Goal: Task Accomplishment & Management: Manage account settings

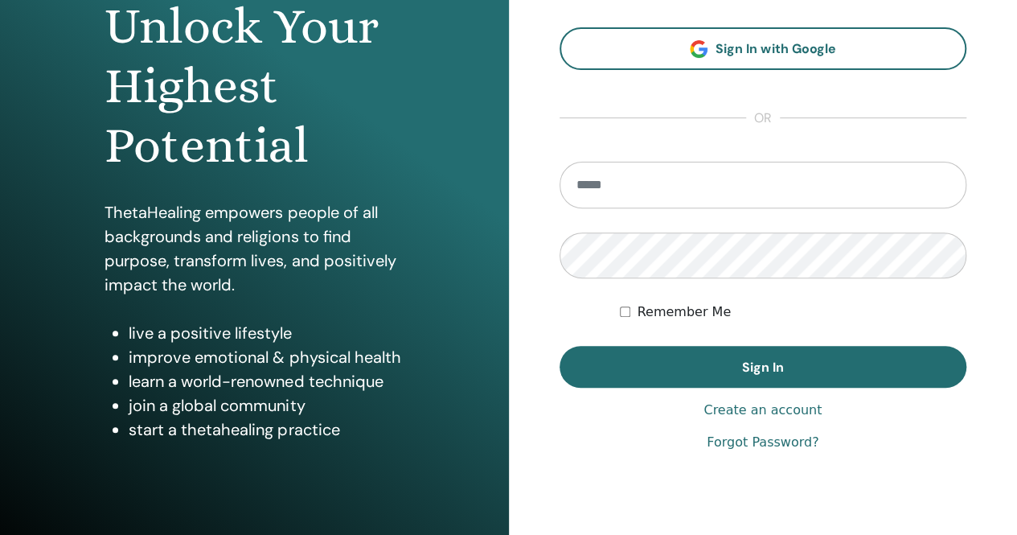
scroll to position [187, 0]
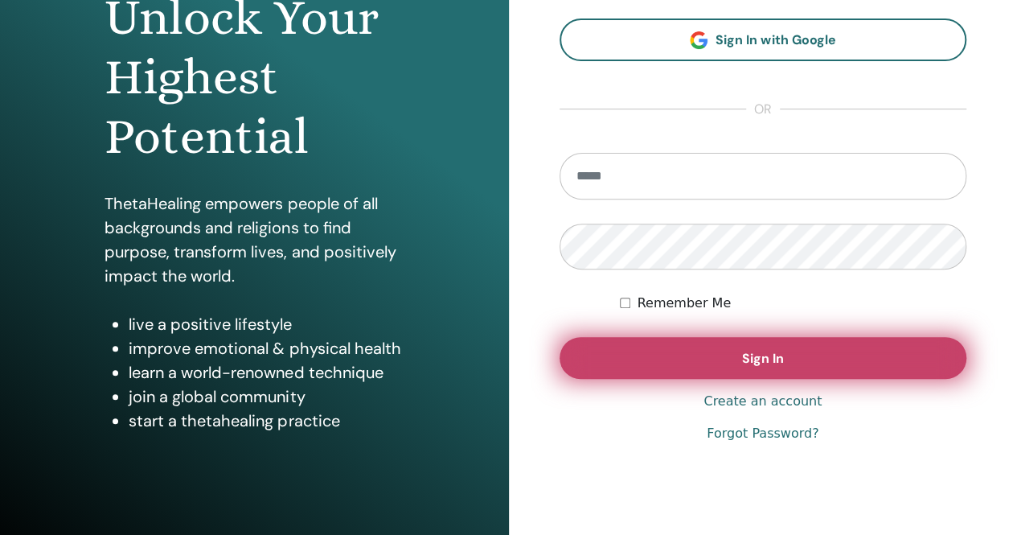
type input "**********"
click at [751, 363] on span "Sign In" at bounding box center [763, 358] width 42 height 17
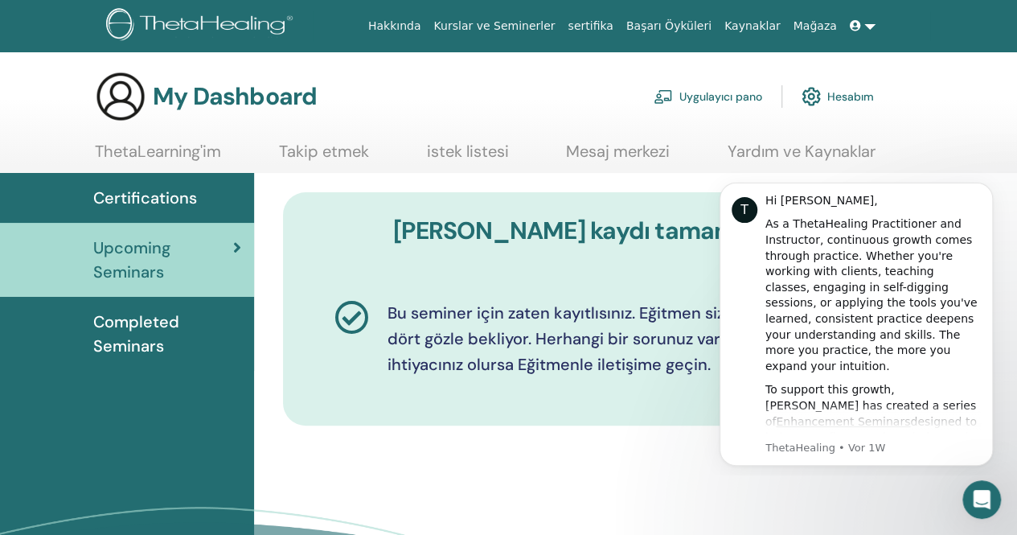
click at [839, 97] on link "Hesabım" at bounding box center [838, 96] width 72 height 35
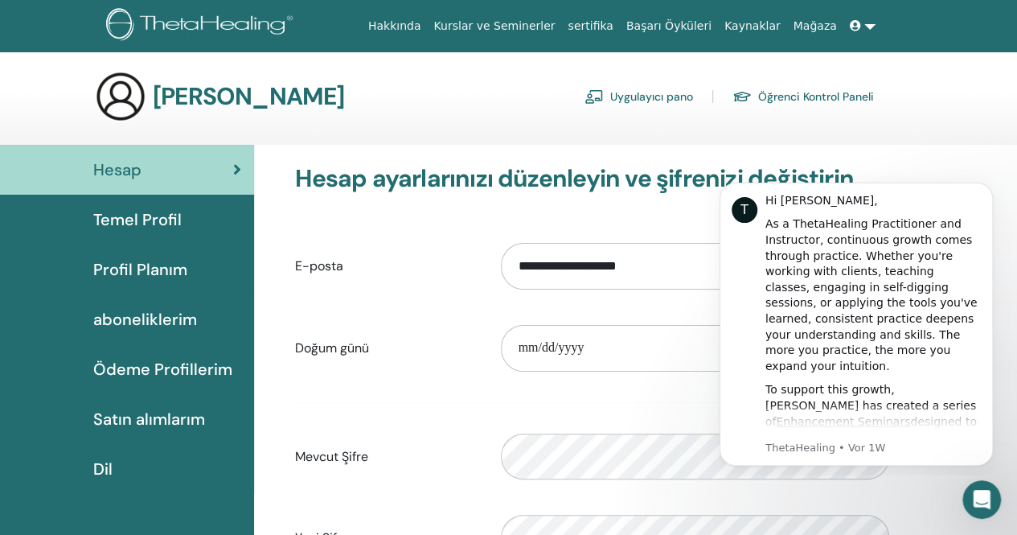
click at [141, 228] on span "Temel Profil" at bounding box center [137, 219] width 88 height 24
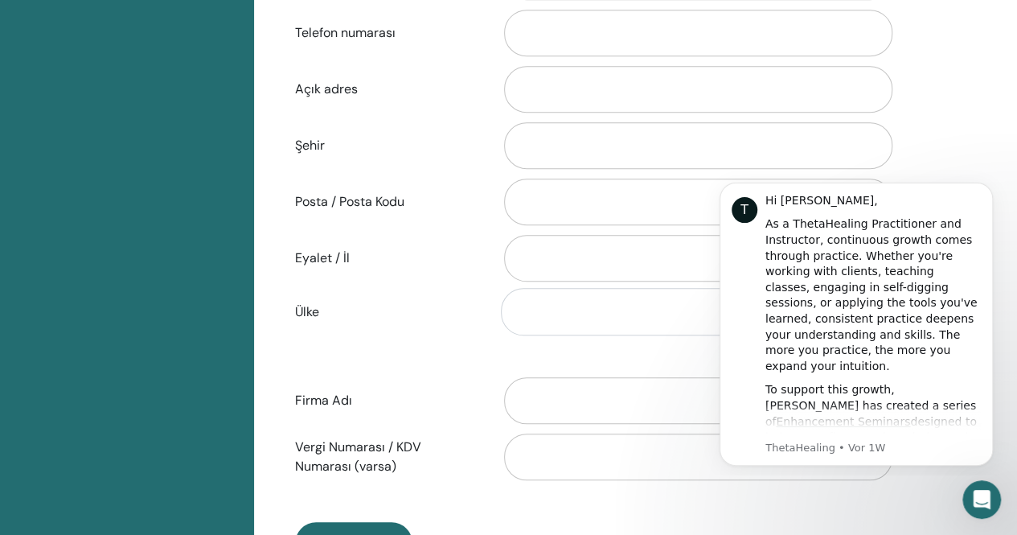
scroll to position [574, 0]
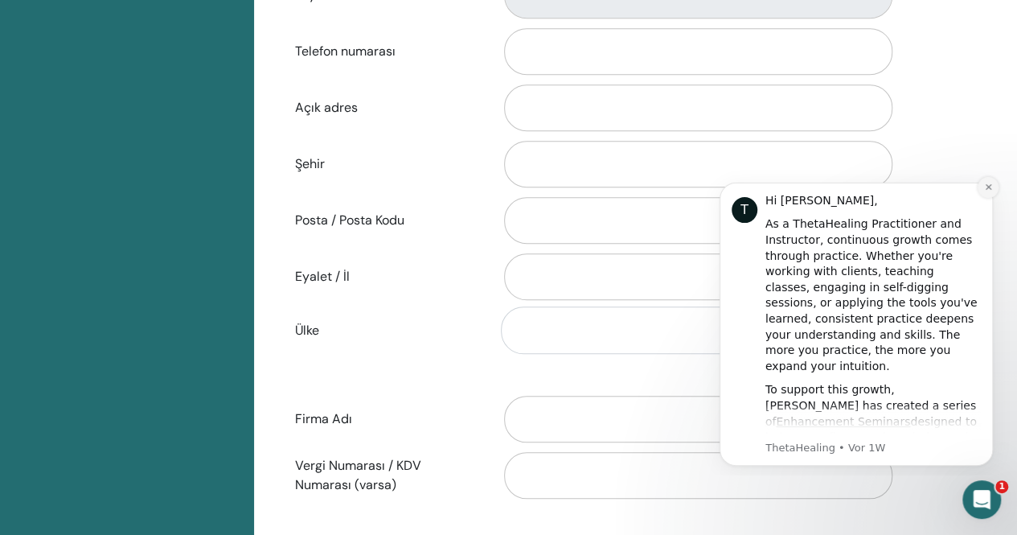
click at [987, 191] on icon "Dismiss notification" at bounding box center [988, 187] width 9 height 9
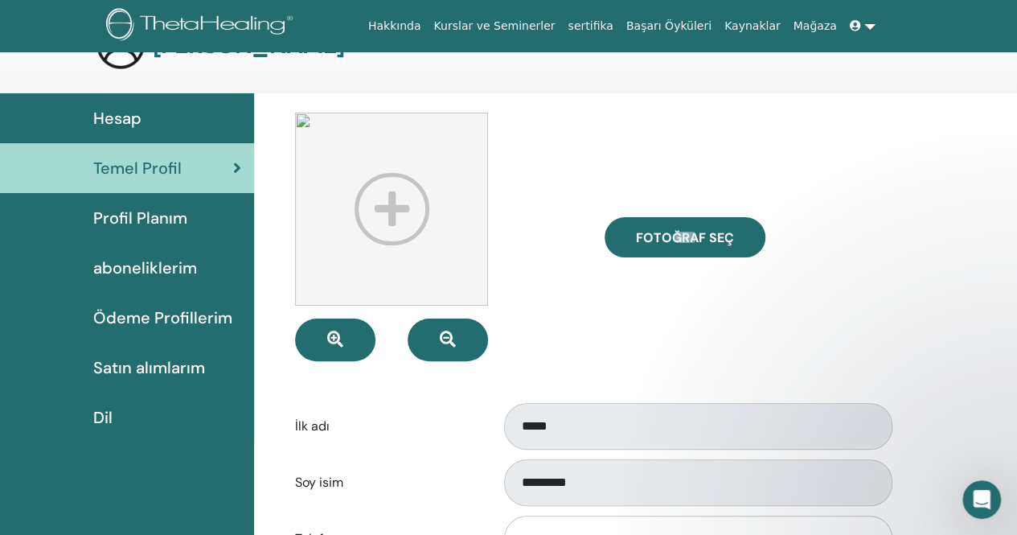
scroll to position [48, 0]
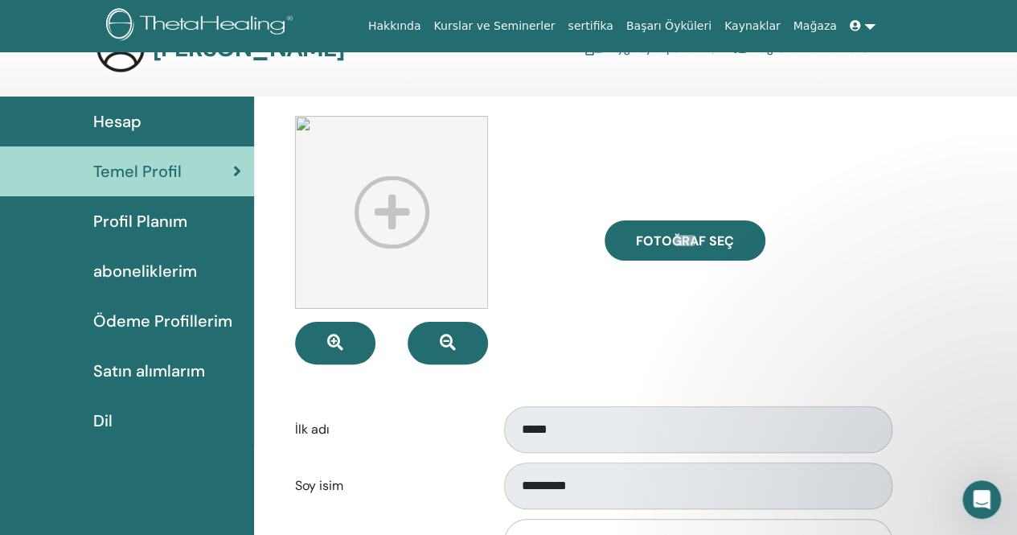
click at [139, 218] on span "Profil Planım" at bounding box center [140, 221] width 94 height 24
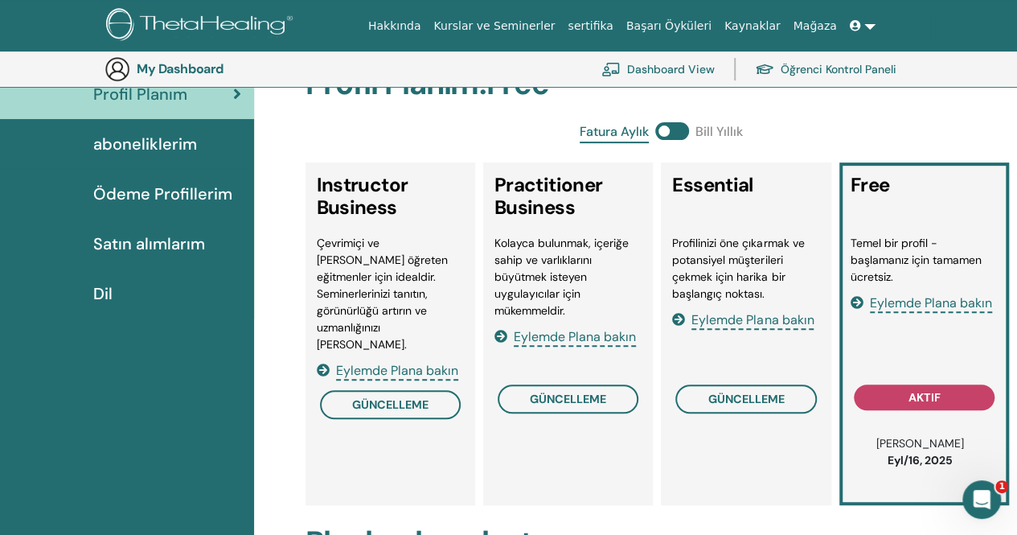
scroll to position [234, 0]
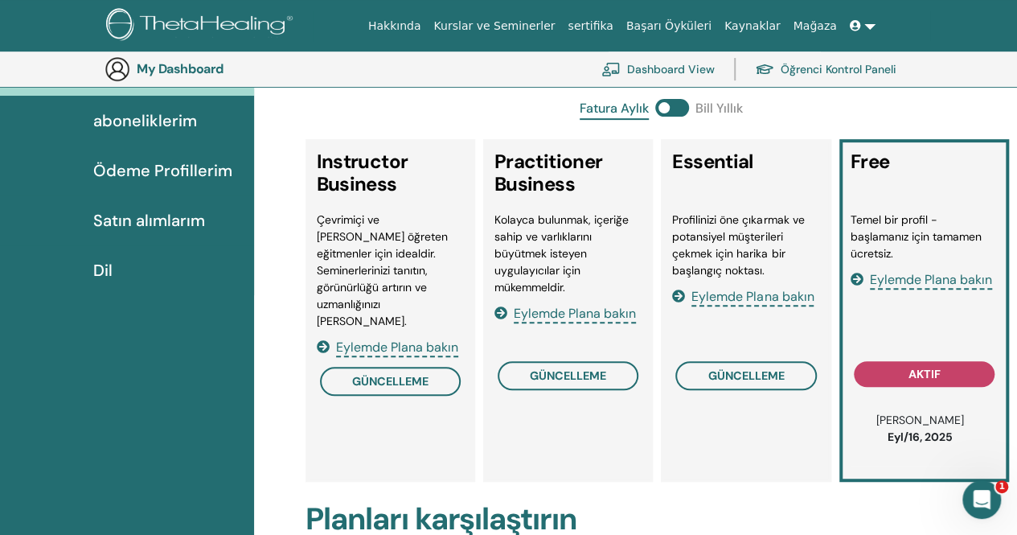
click at [160, 219] on span "Satın alımlarım" at bounding box center [149, 220] width 112 height 24
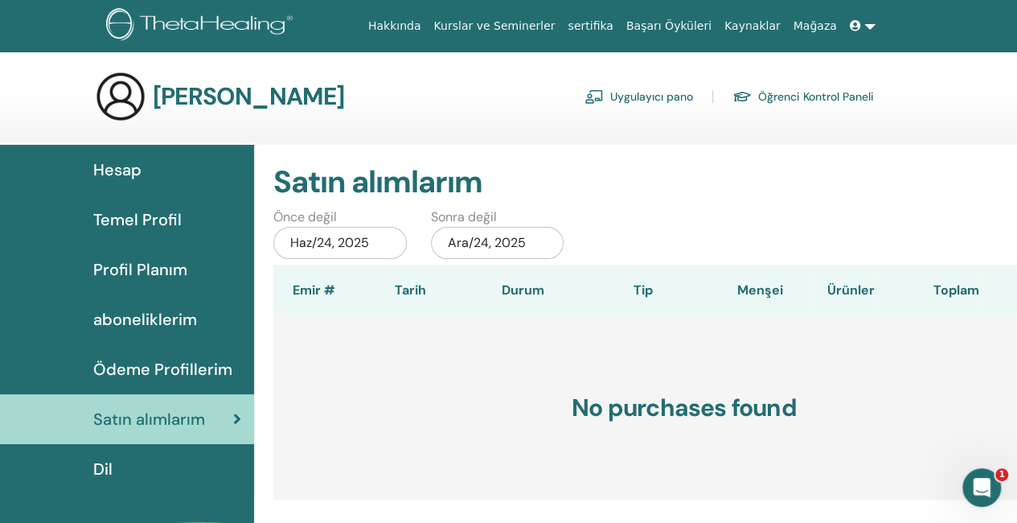
click at [130, 168] on span "Hesap" at bounding box center [117, 170] width 48 height 24
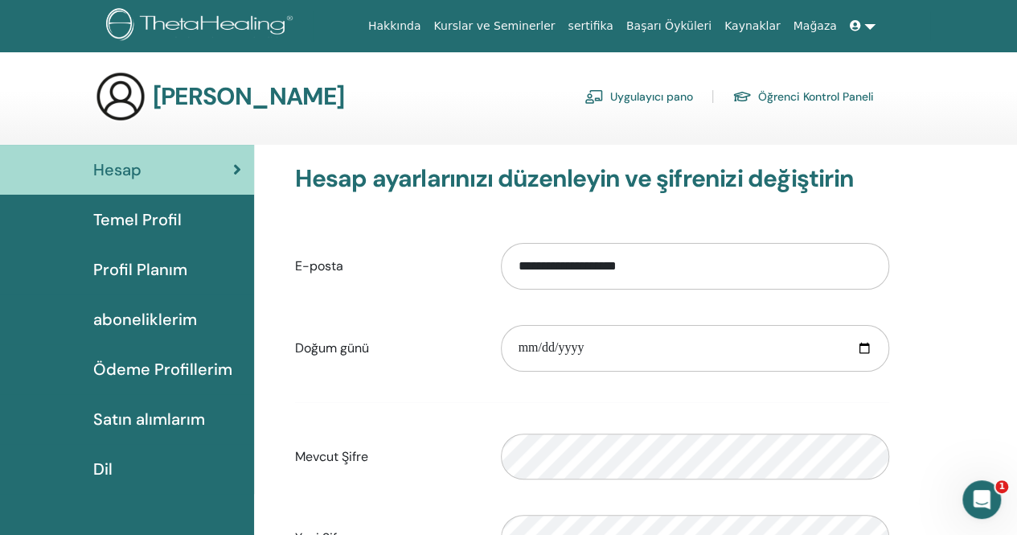
click at [870, 20] on link at bounding box center [863, 26] width 39 height 30
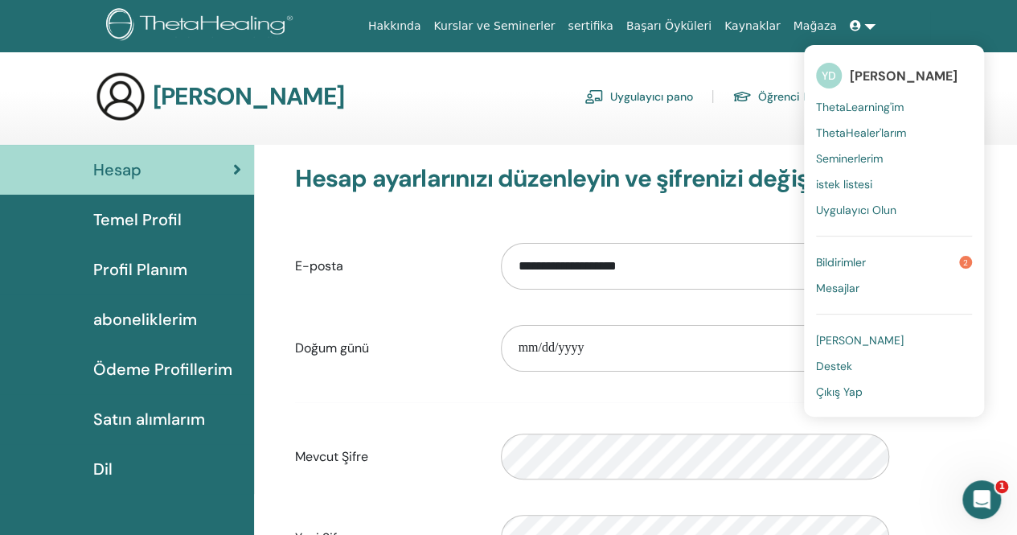
click at [866, 158] on span "Seminerlerim" at bounding box center [849, 158] width 67 height 14
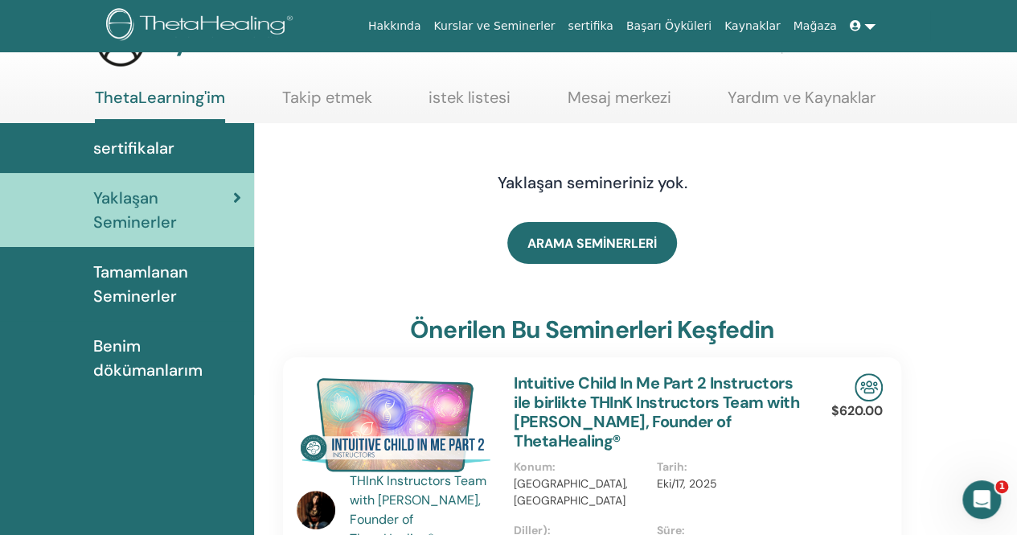
scroll to position [53, 0]
click at [168, 282] on span "Tamamlanan Seminerler" at bounding box center [167, 285] width 148 height 48
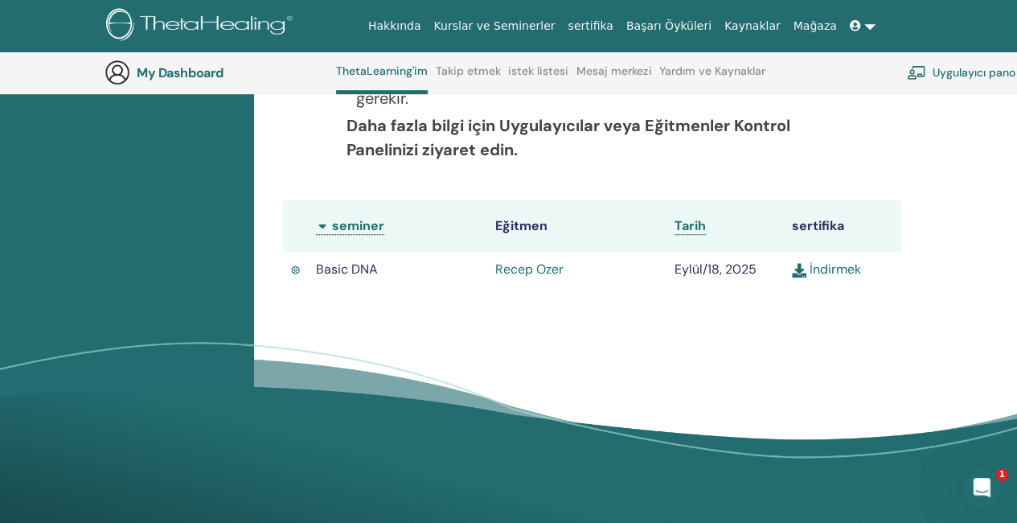
scroll to position [447, 0]
click at [802, 273] on img at bounding box center [799, 270] width 14 height 14
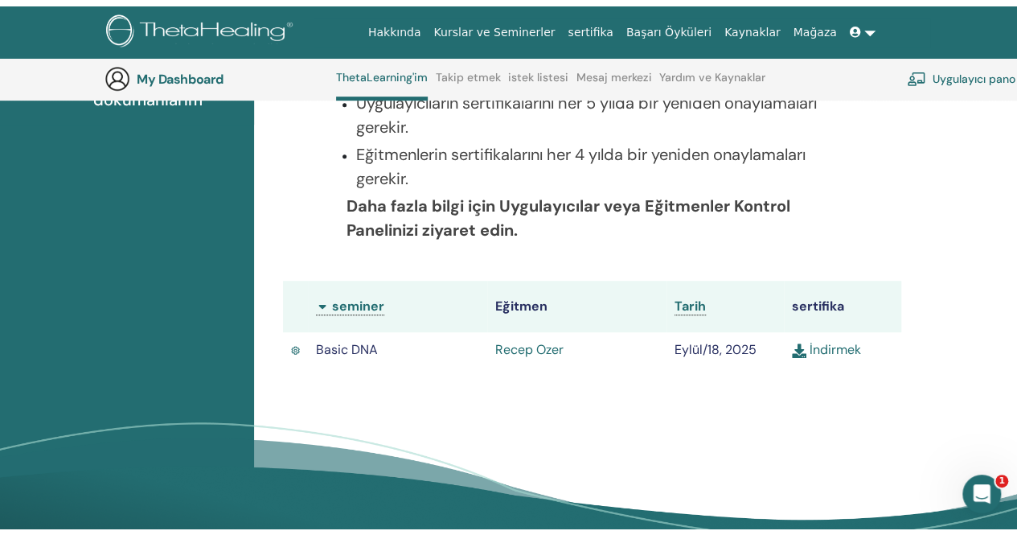
scroll to position [0, 0]
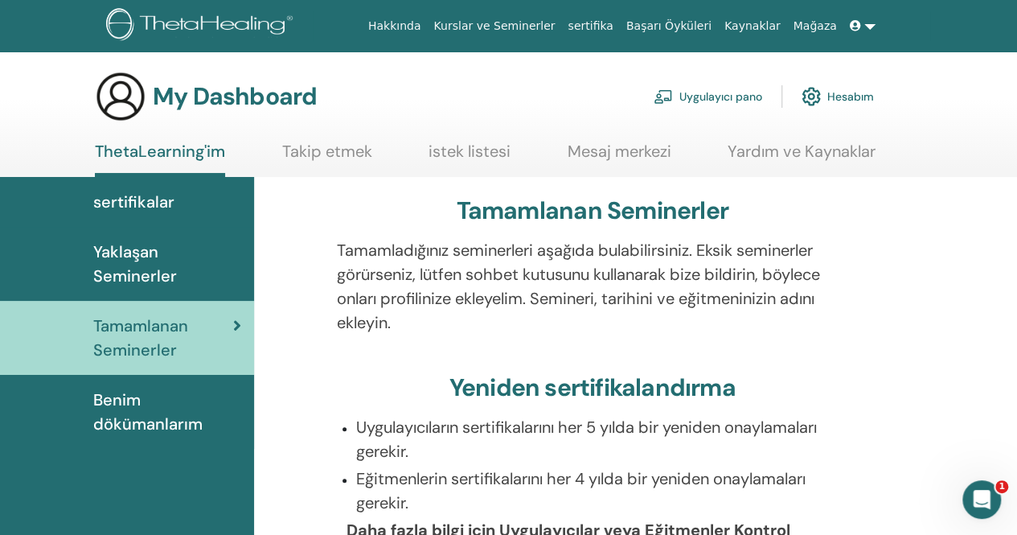
click at [830, 94] on link "Hesabım" at bounding box center [838, 96] width 72 height 35
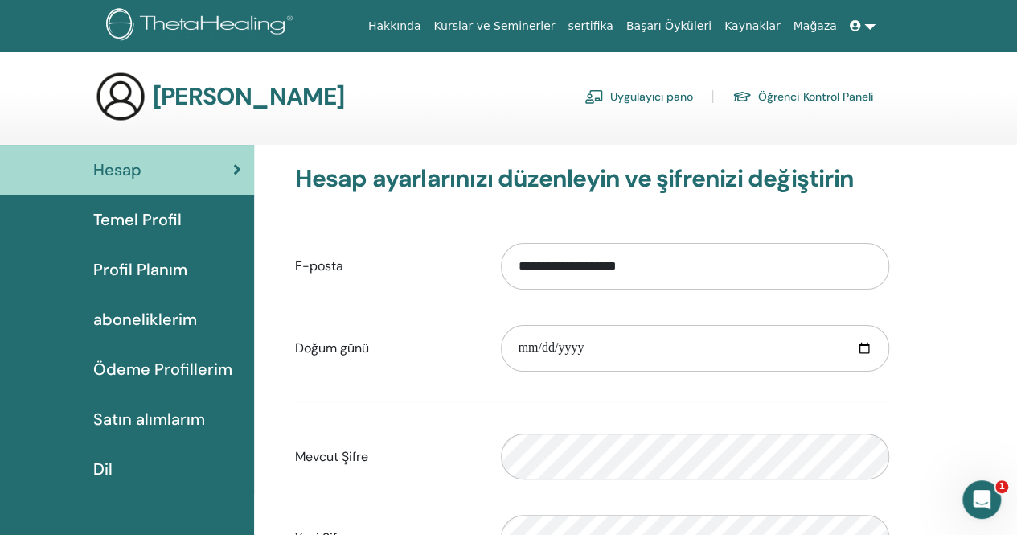
click at [181, 274] on span "Profil Planım" at bounding box center [140, 269] width 94 height 24
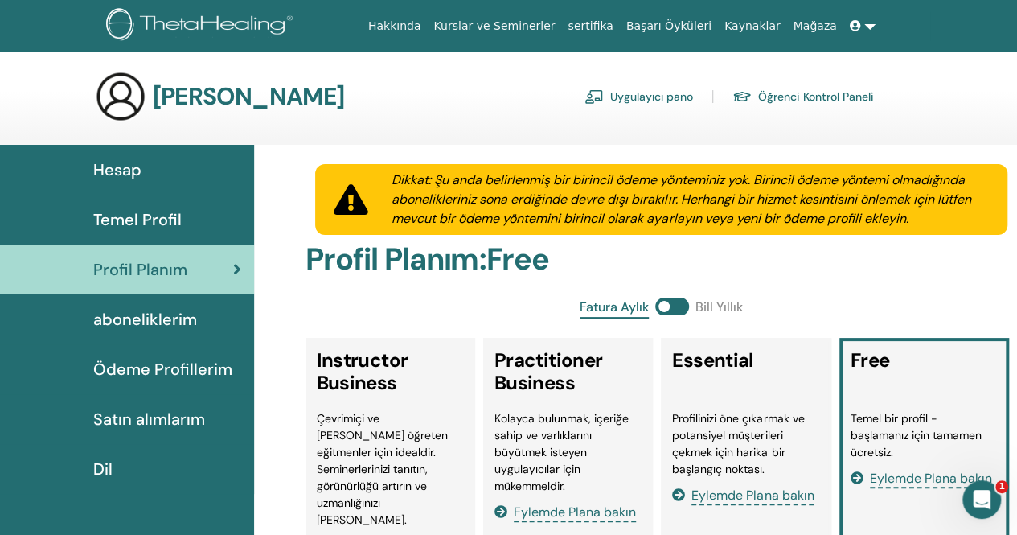
click at [169, 226] on span "Temel Profil" at bounding box center [137, 219] width 88 height 24
